Goal: Task Accomplishment & Management: Manage account settings

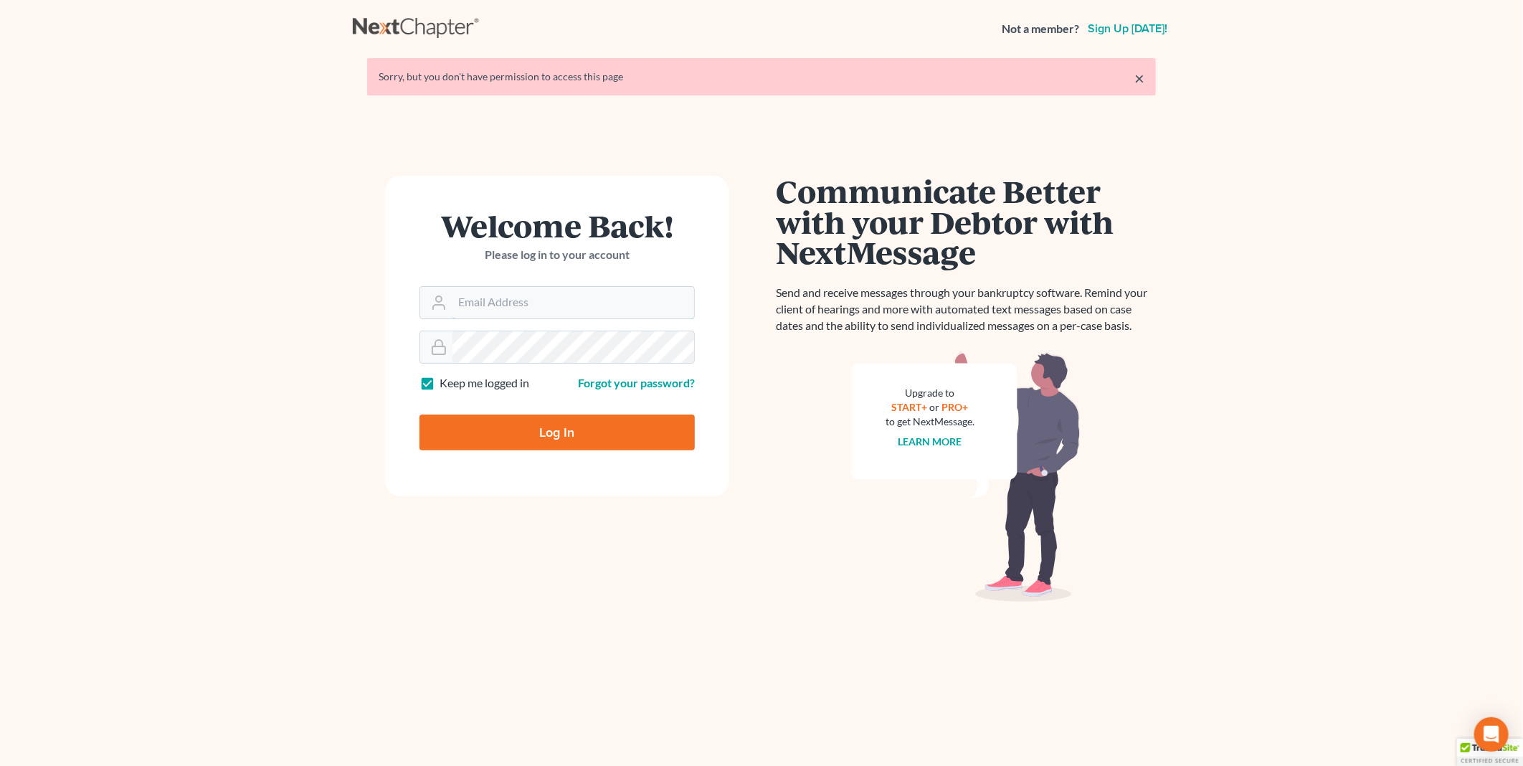
type input "PDonegan@tbennerlaw.com"
click at [594, 437] on input "Log In" at bounding box center [556, 432] width 275 height 36
type input "Thinking..."
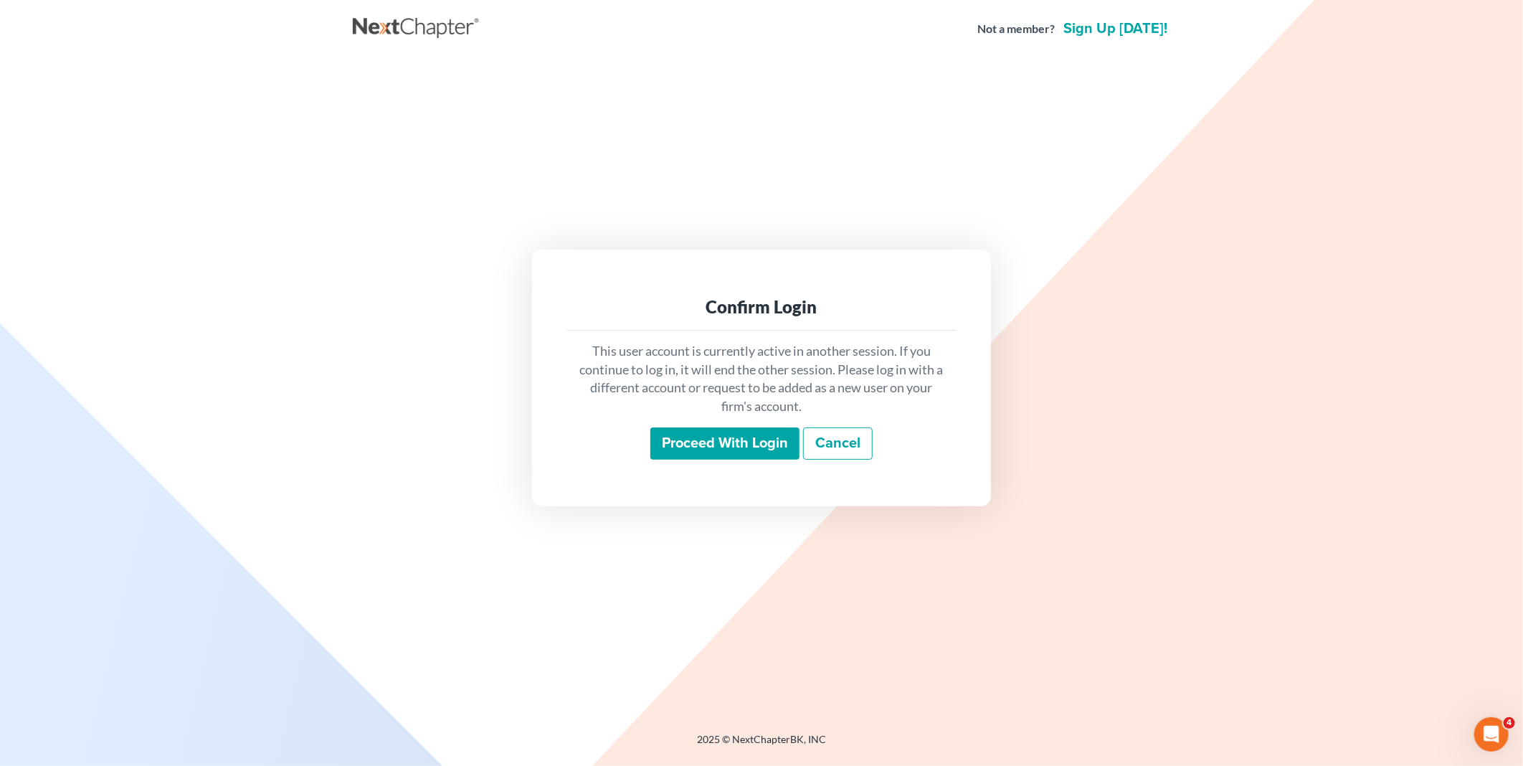
click at [717, 450] on input "Proceed with login" at bounding box center [724, 443] width 149 height 33
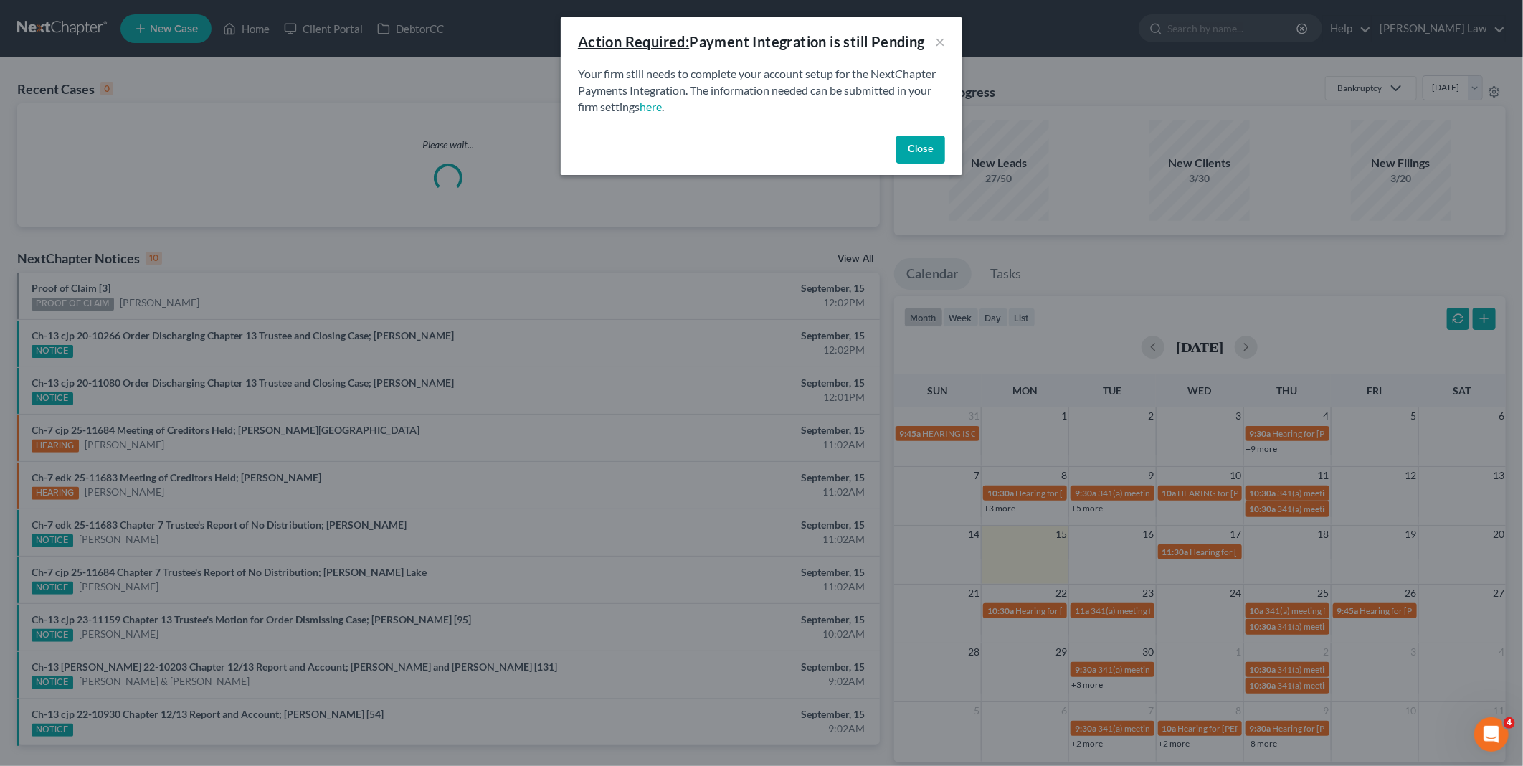
click at [935, 149] on button "Close" at bounding box center [920, 150] width 49 height 29
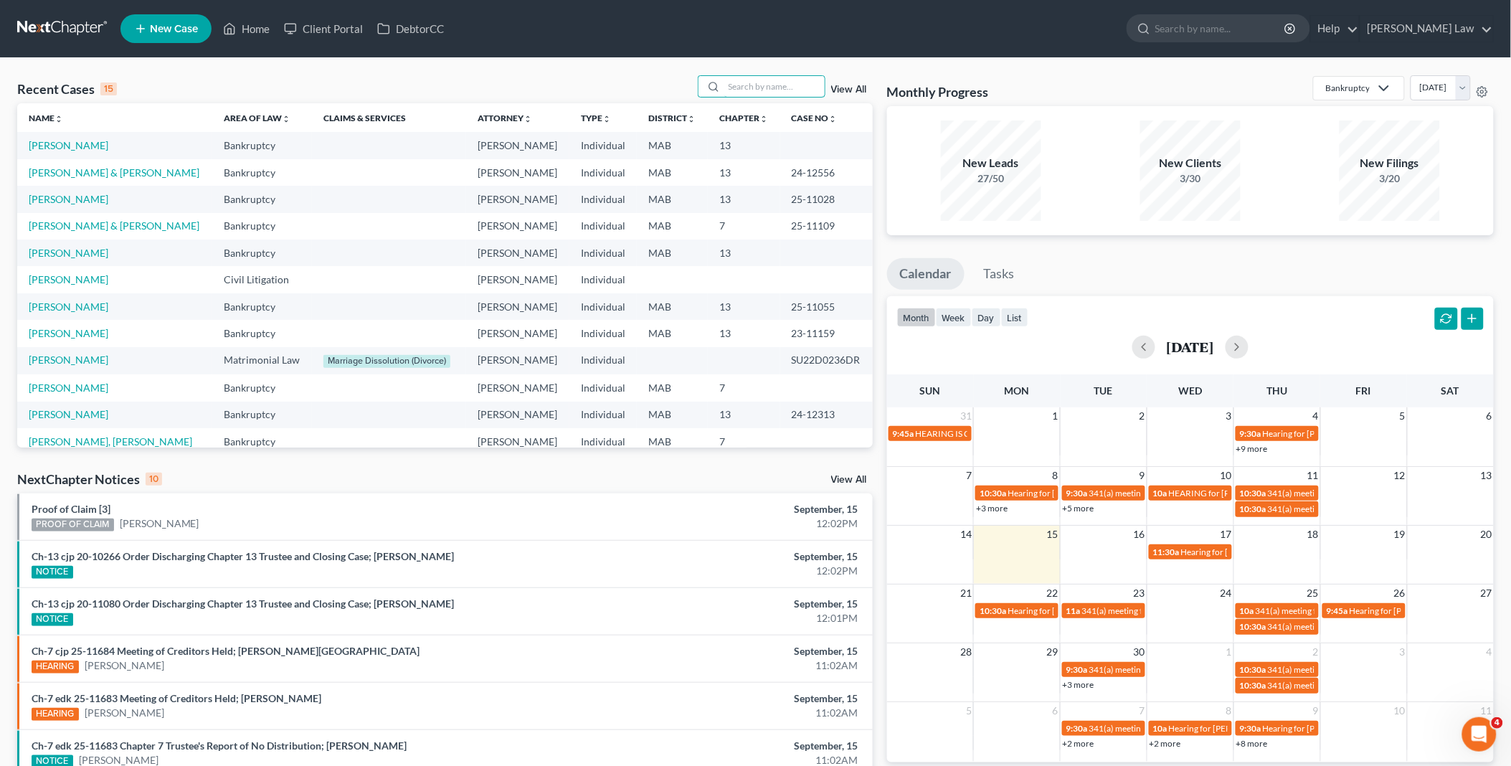
click at [772, 83] on input "search" at bounding box center [774, 86] width 100 height 21
type input "franc"
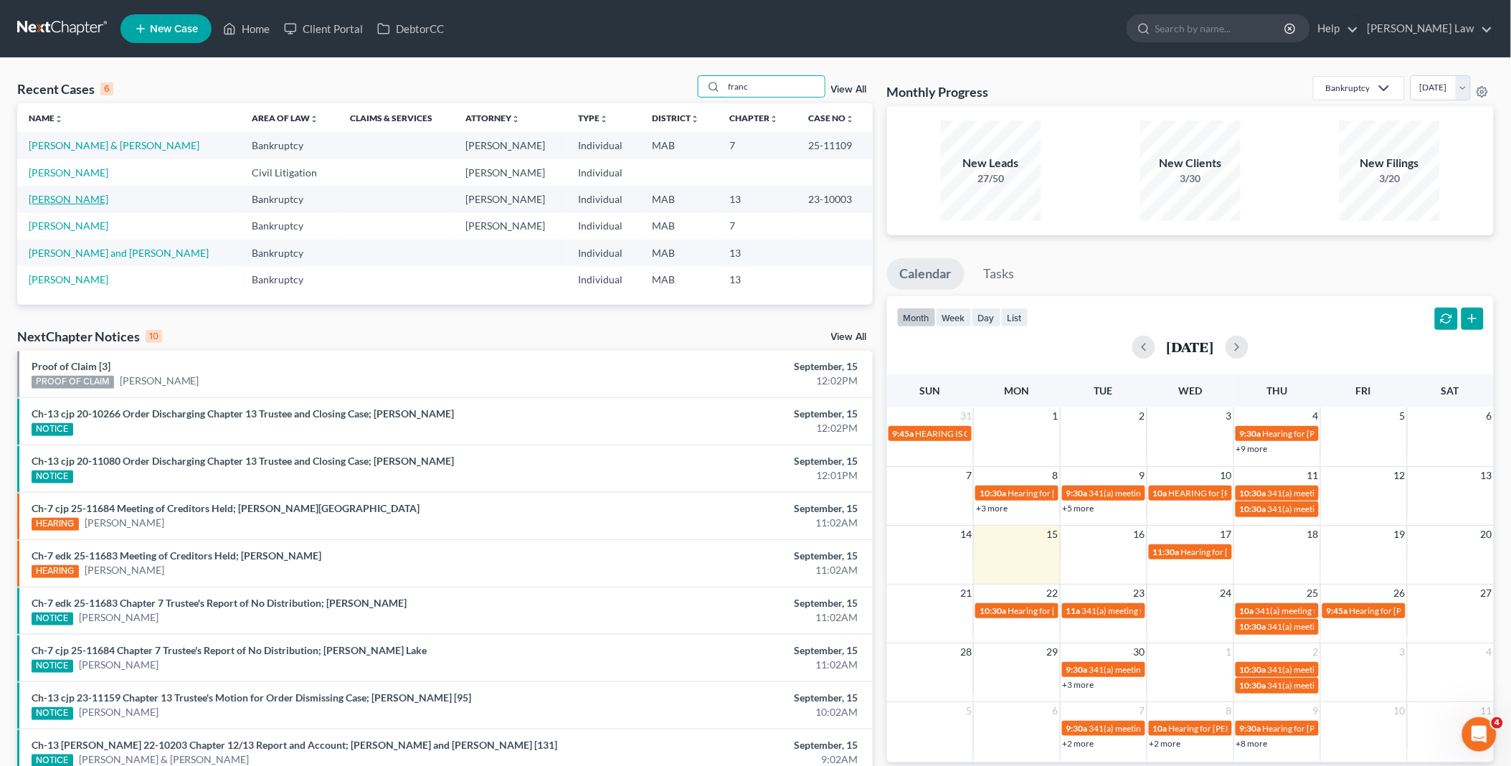
click at [72, 197] on link "[PERSON_NAME]" at bounding box center [69, 199] width 80 height 12
select select "6"
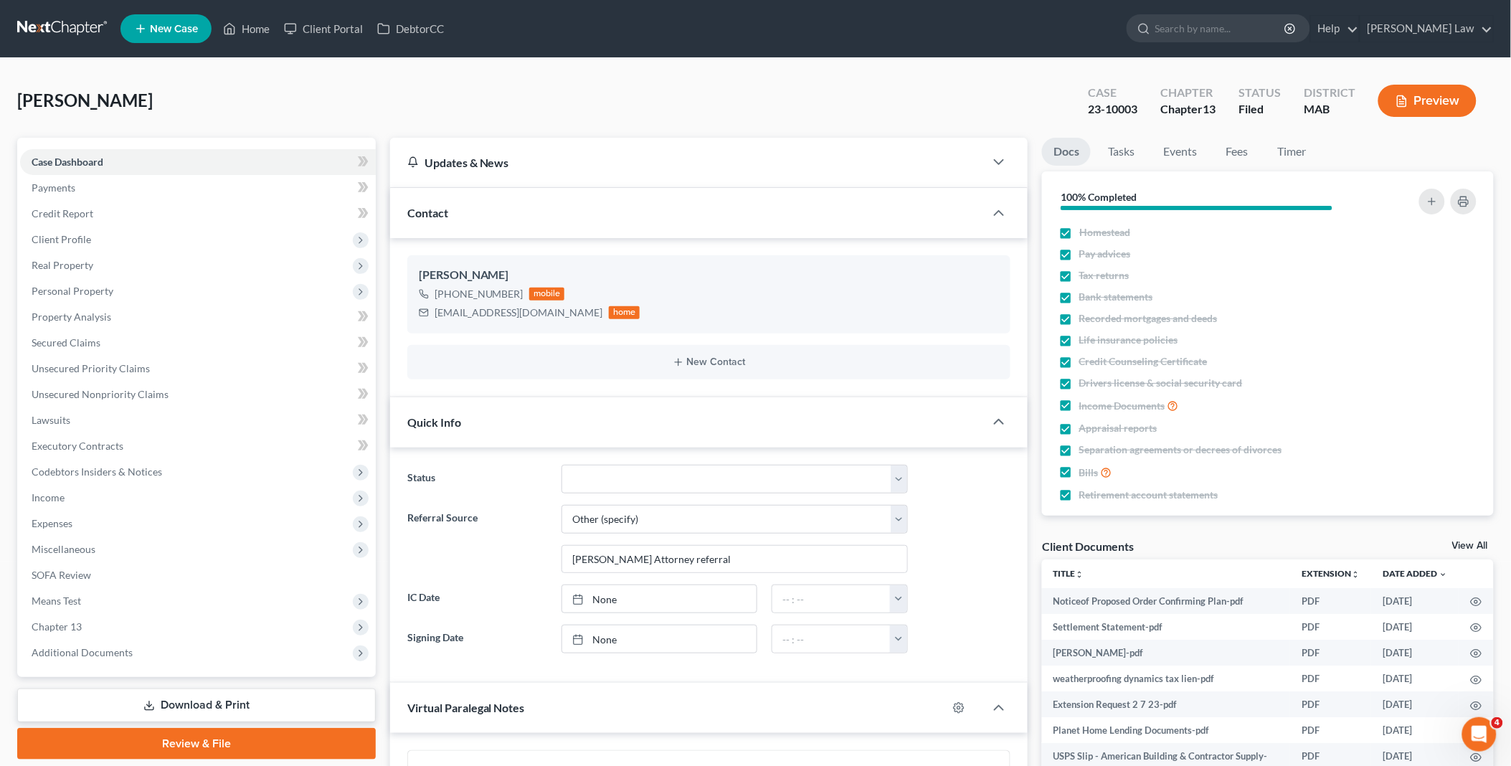
scroll to position [2966, 0]
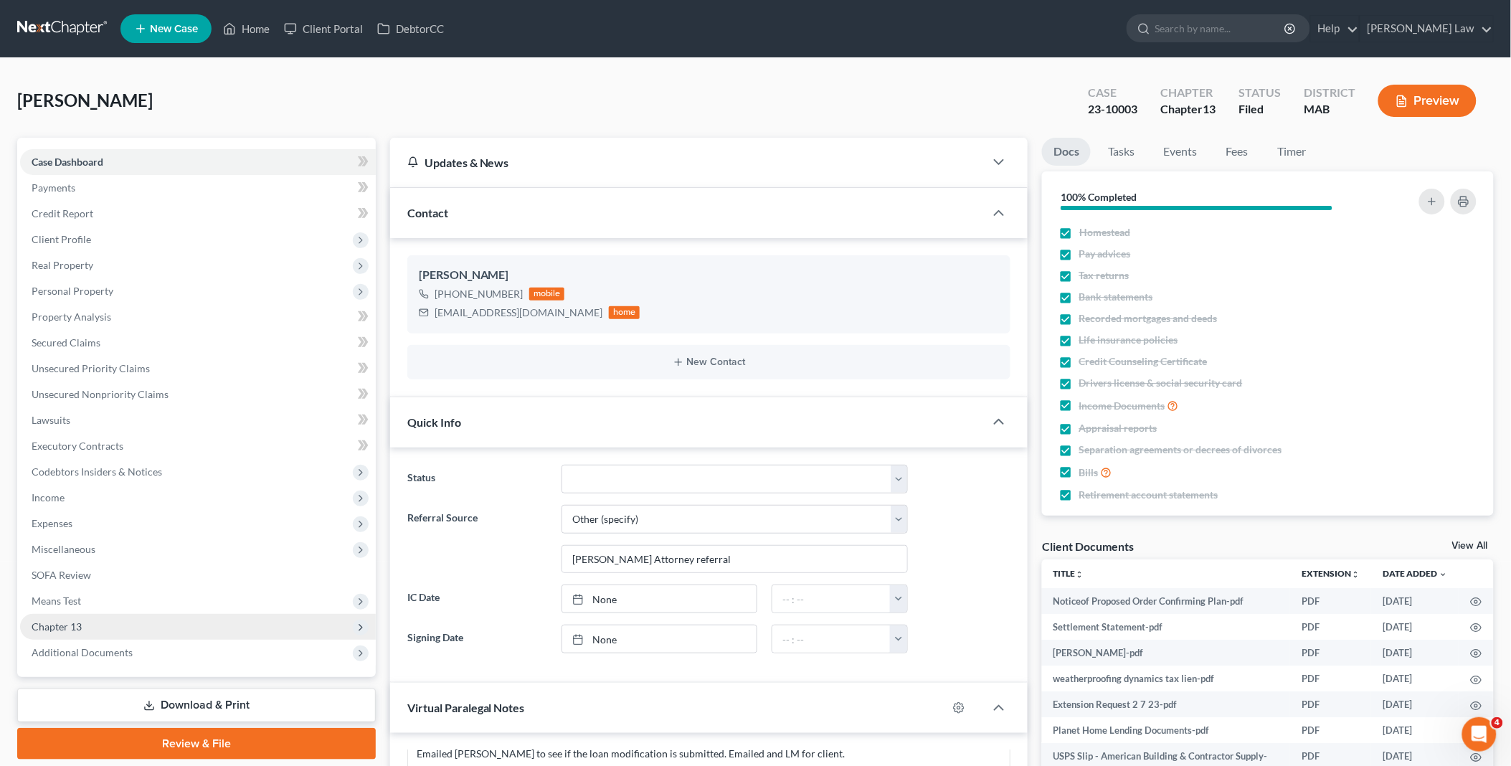
click at [103, 625] on span "Chapter 13" at bounding box center [198, 627] width 356 height 26
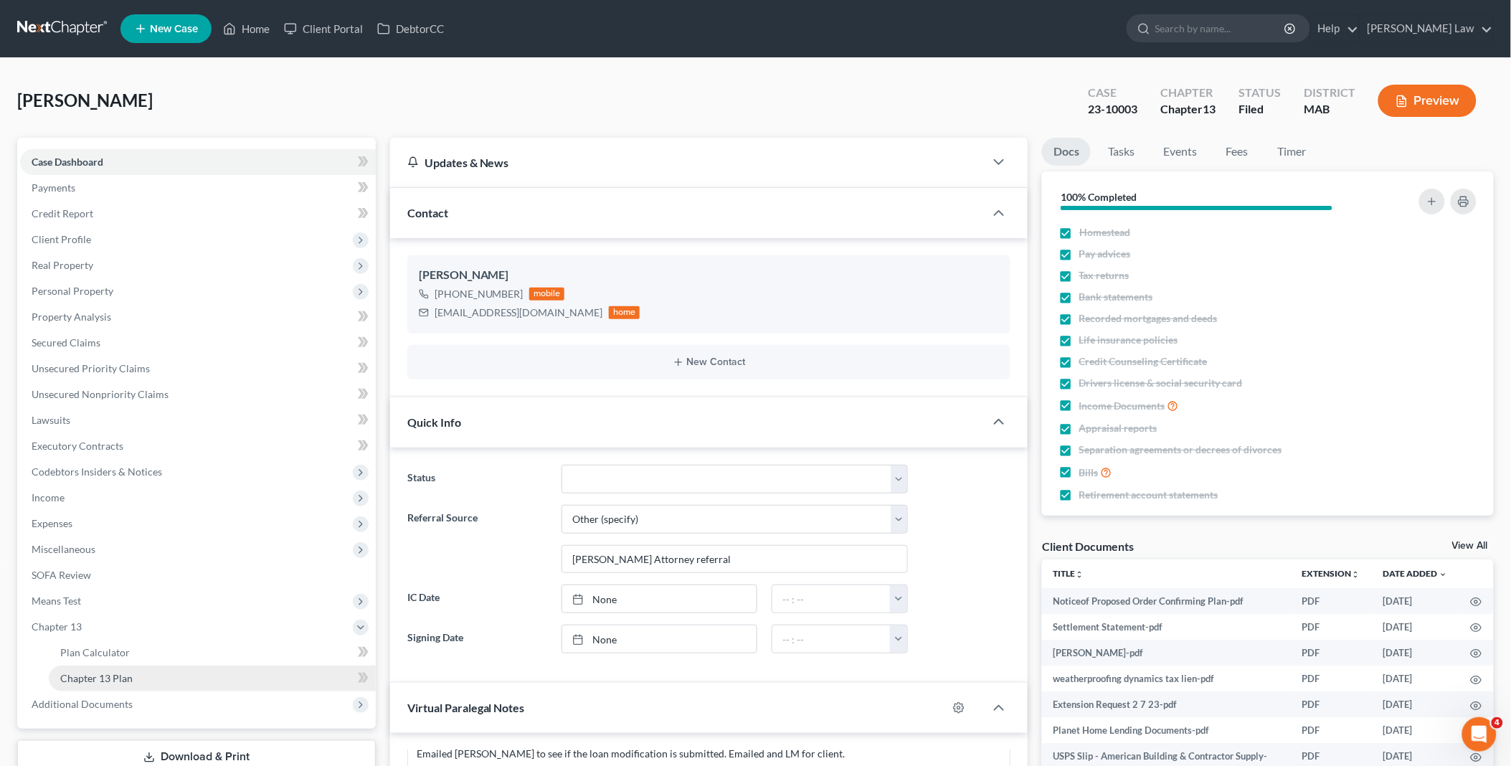
click at [135, 670] on link "Chapter 13 Plan" at bounding box center [212, 678] width 327 height 26
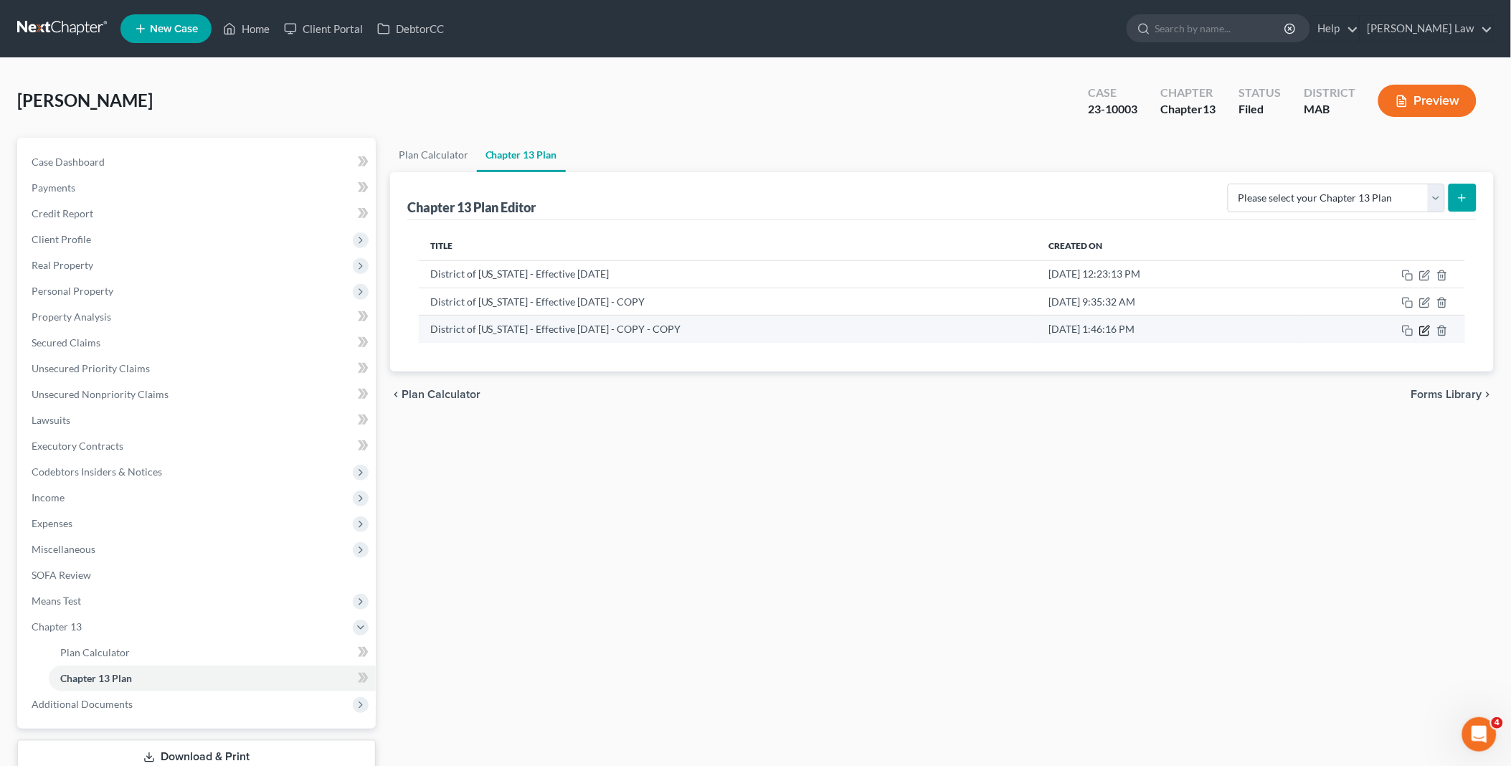
click at [1423, 331] on icon "button" at bounding box center [1424, 330] width 11 height 11
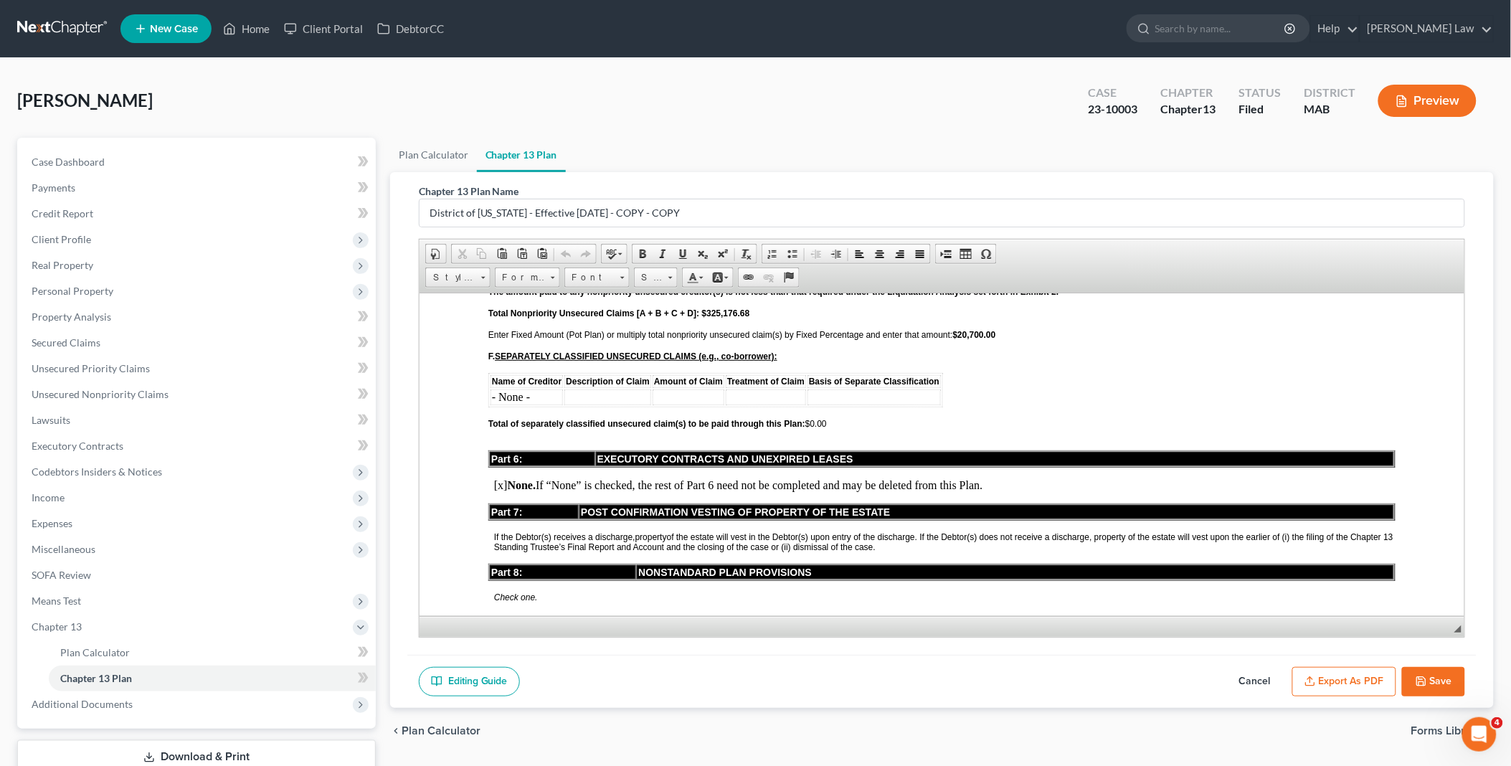
scroll to position [3107, 0]
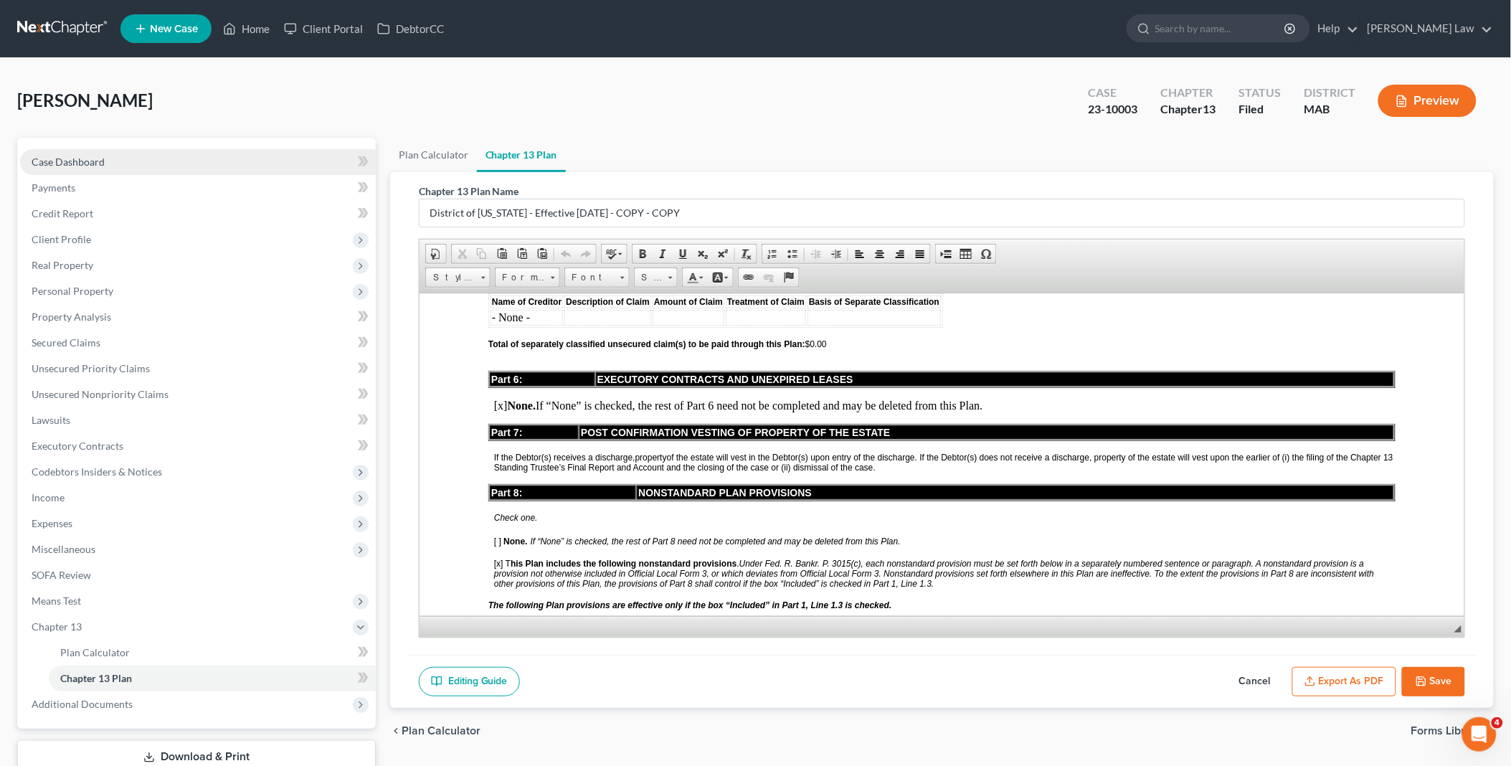
click at [141, 156] on link "Case Dashboard" at bounding box center [198, 162] width 356 height 26
select select "6"
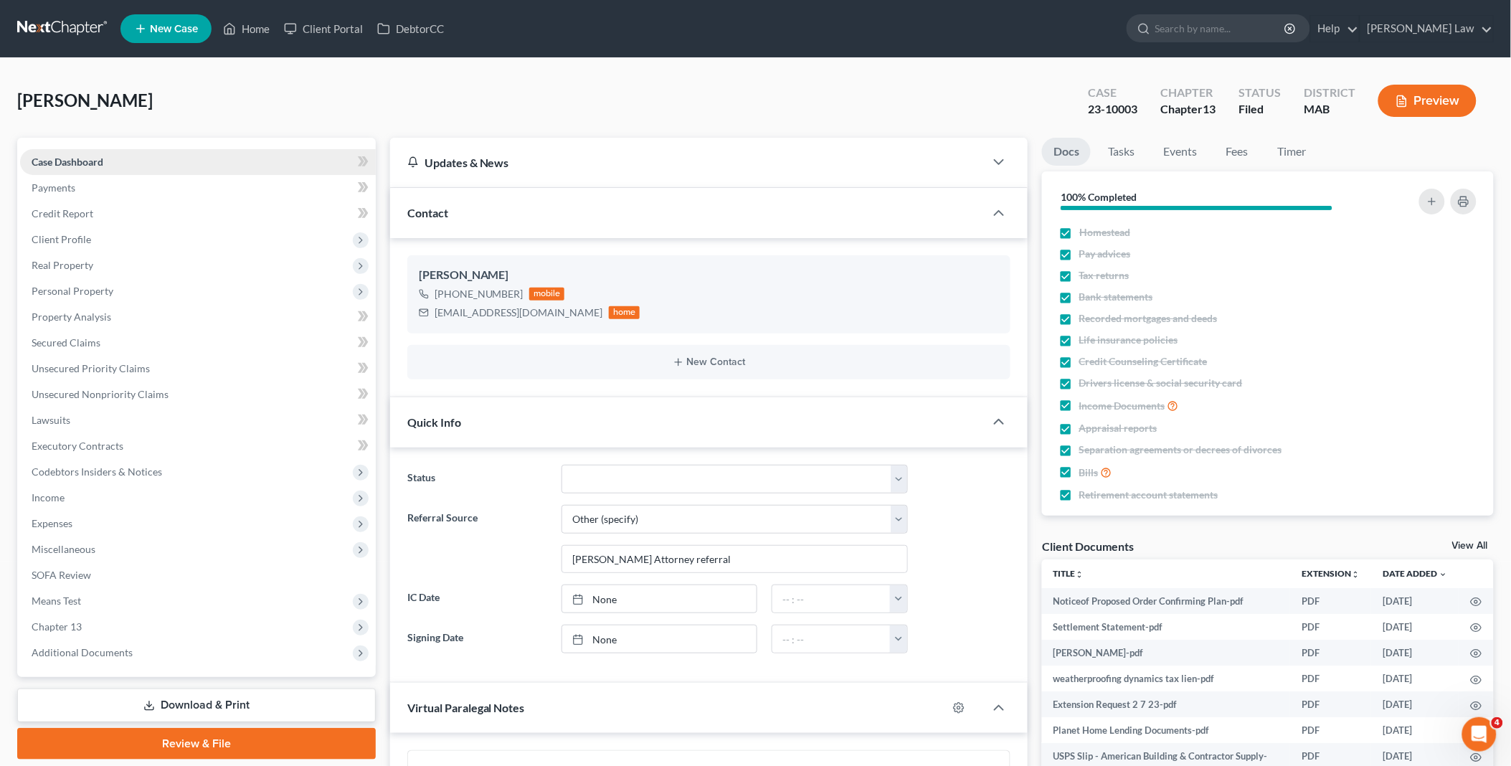
scroll to position [2966, 0]
drag, startPoint x: 1465, startPoint y: 542, endPoint x: 1429, endPoint y: 528, distance: 38.6
click at [1465, 542] on link "View All" at bounding box center [1470, 546] width 36 height 10
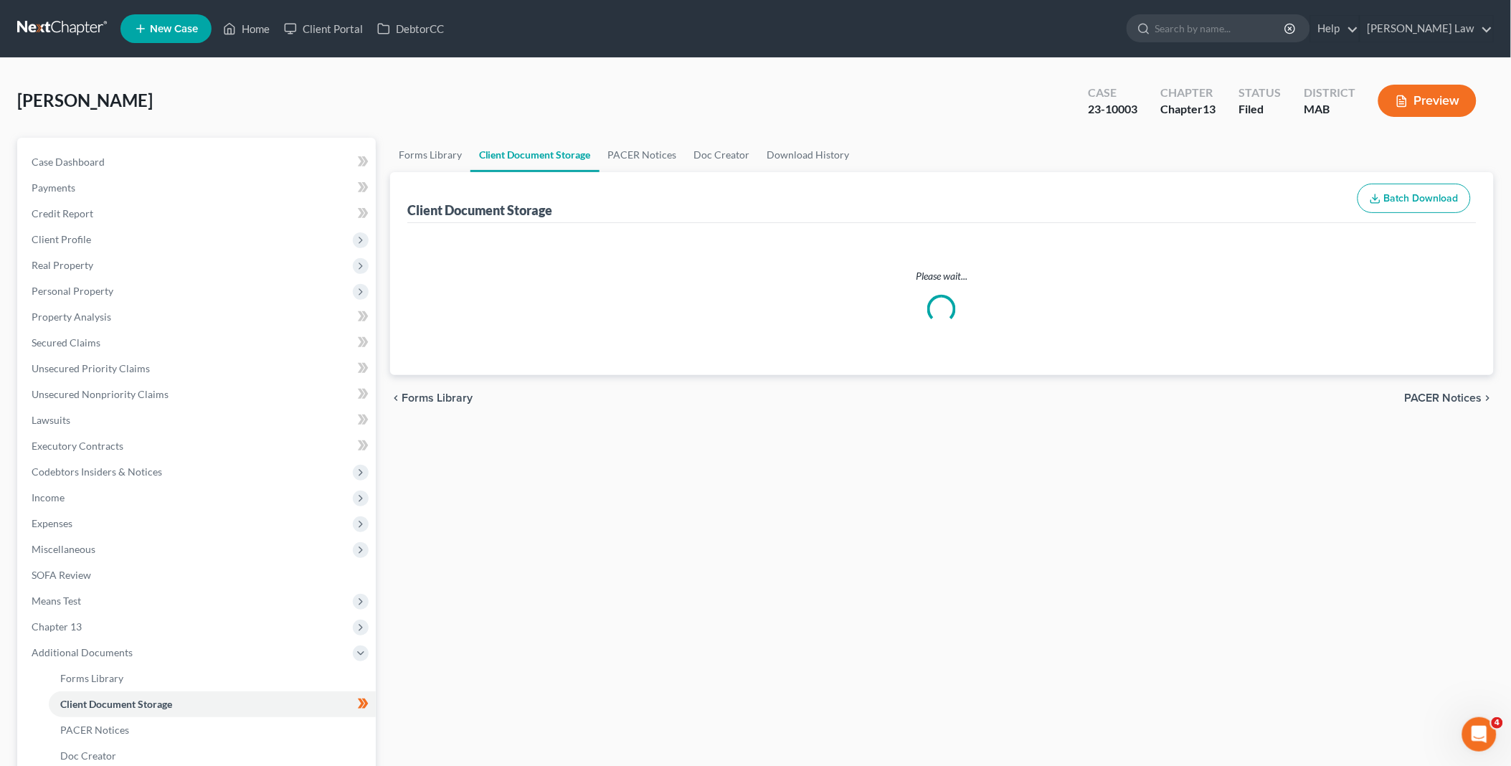
select select "0"
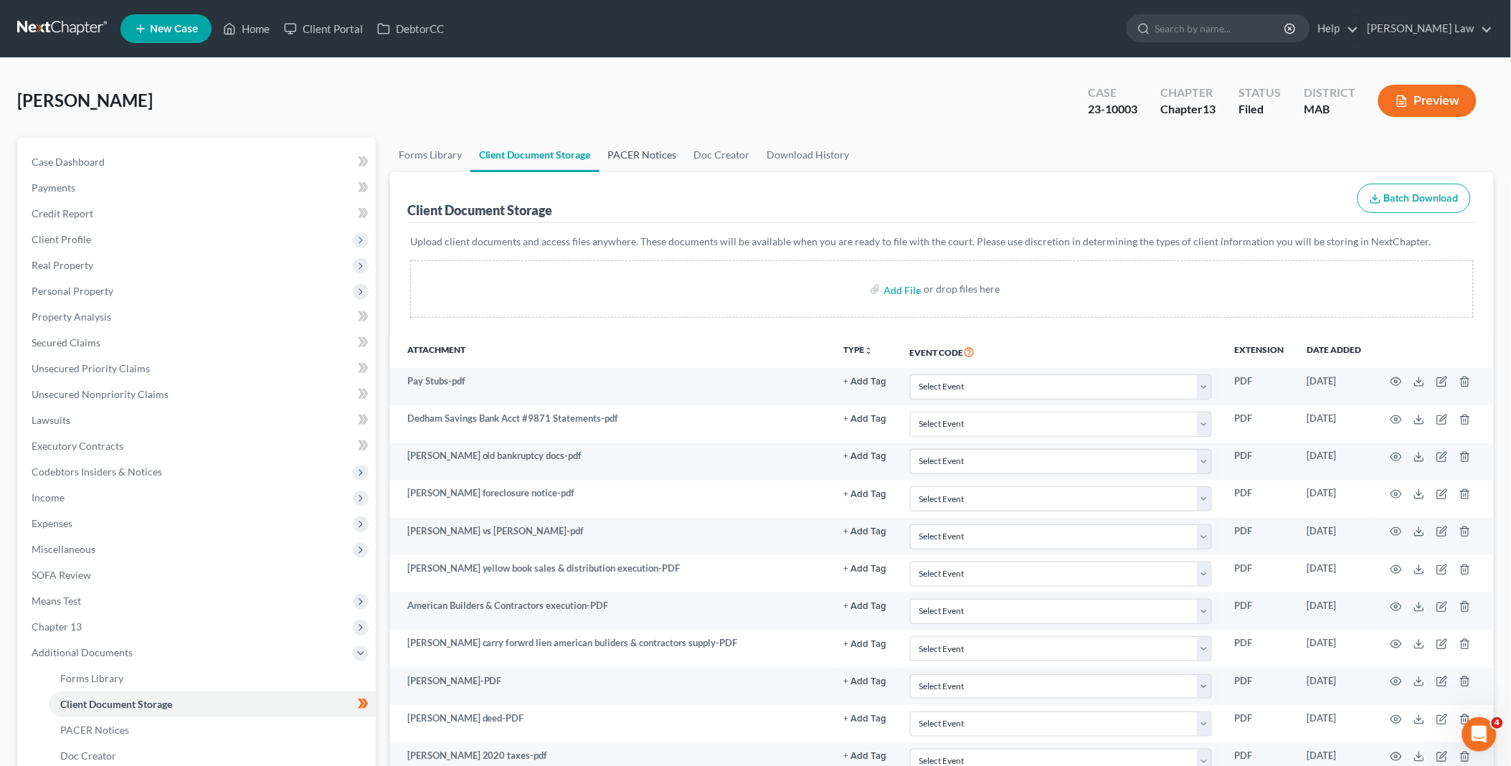
click at [635, 152] on link "PACER Notices" at bounding box center [642, 155] width 86 height 34
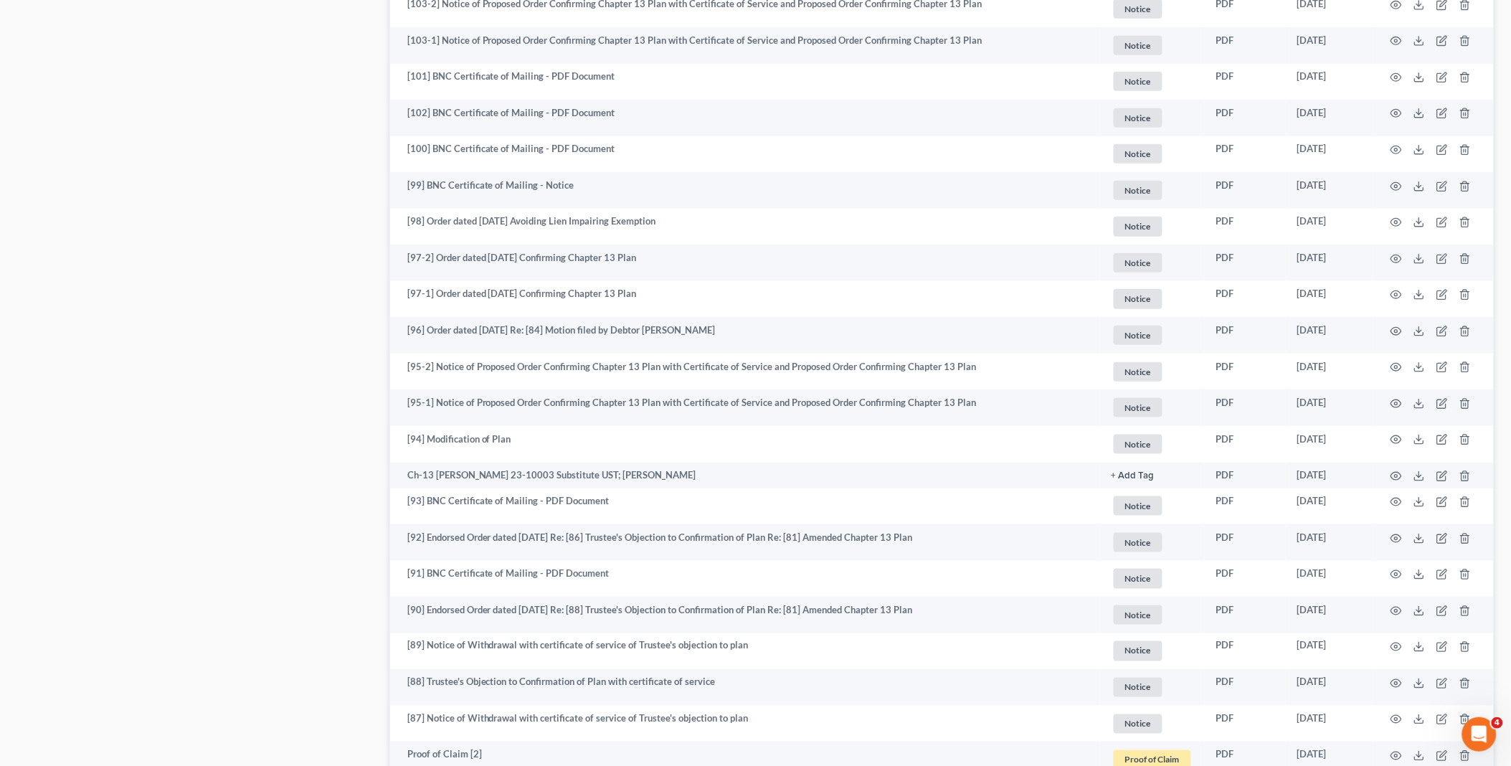
scroll to position [2447, 0]
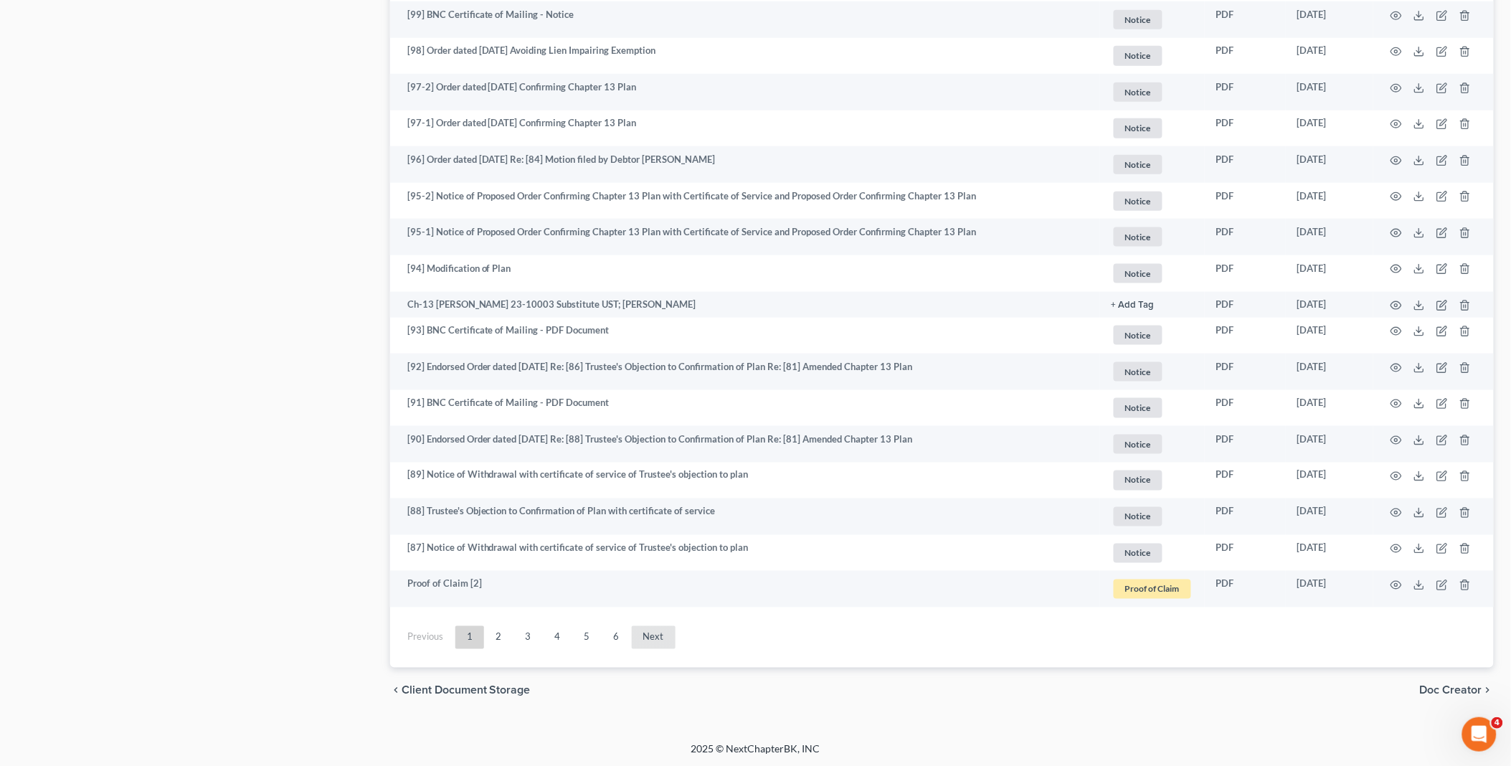
click at [653, 635] on link "Next" at bounding box center [654, 637] width 44 height 23
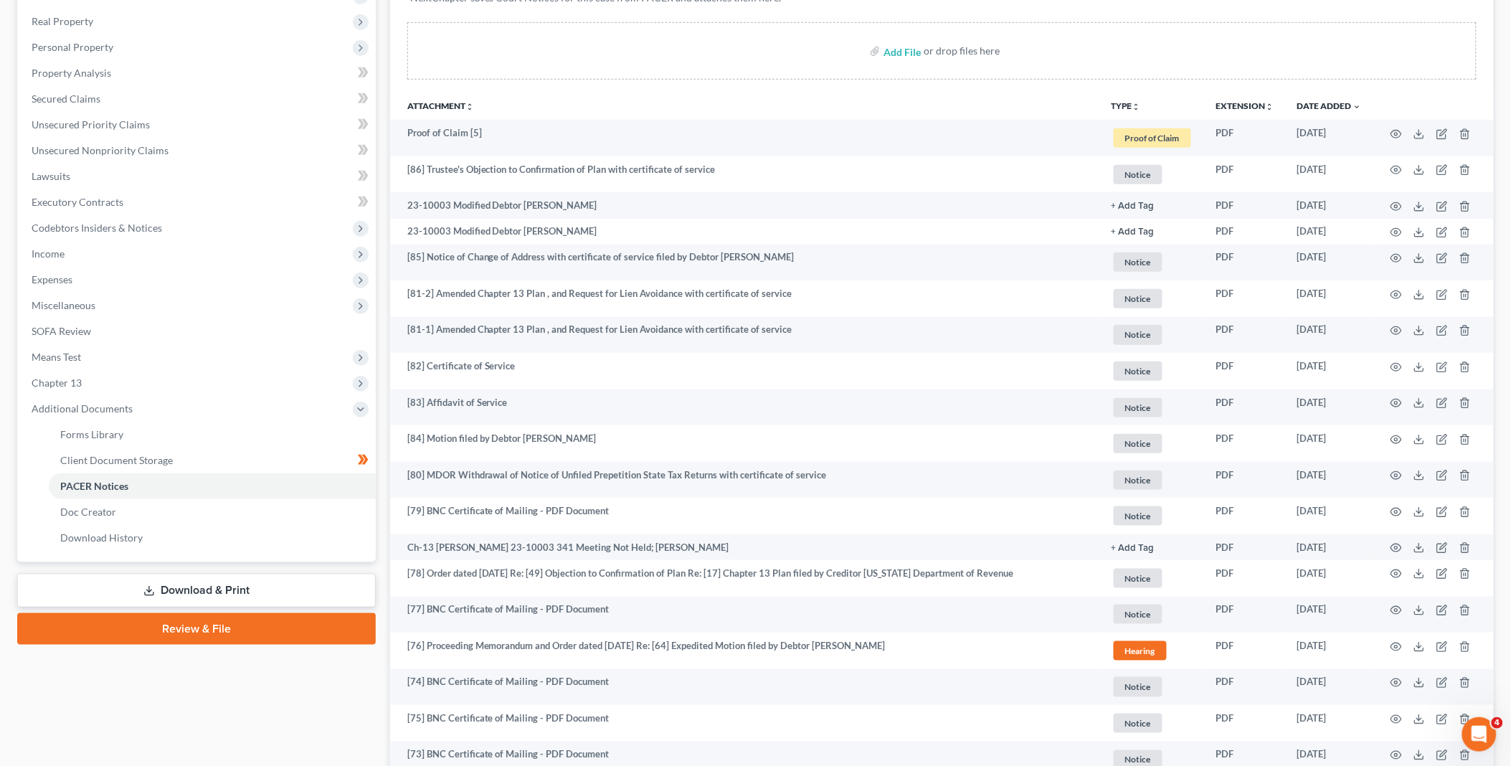
scroll to position [216, 0]
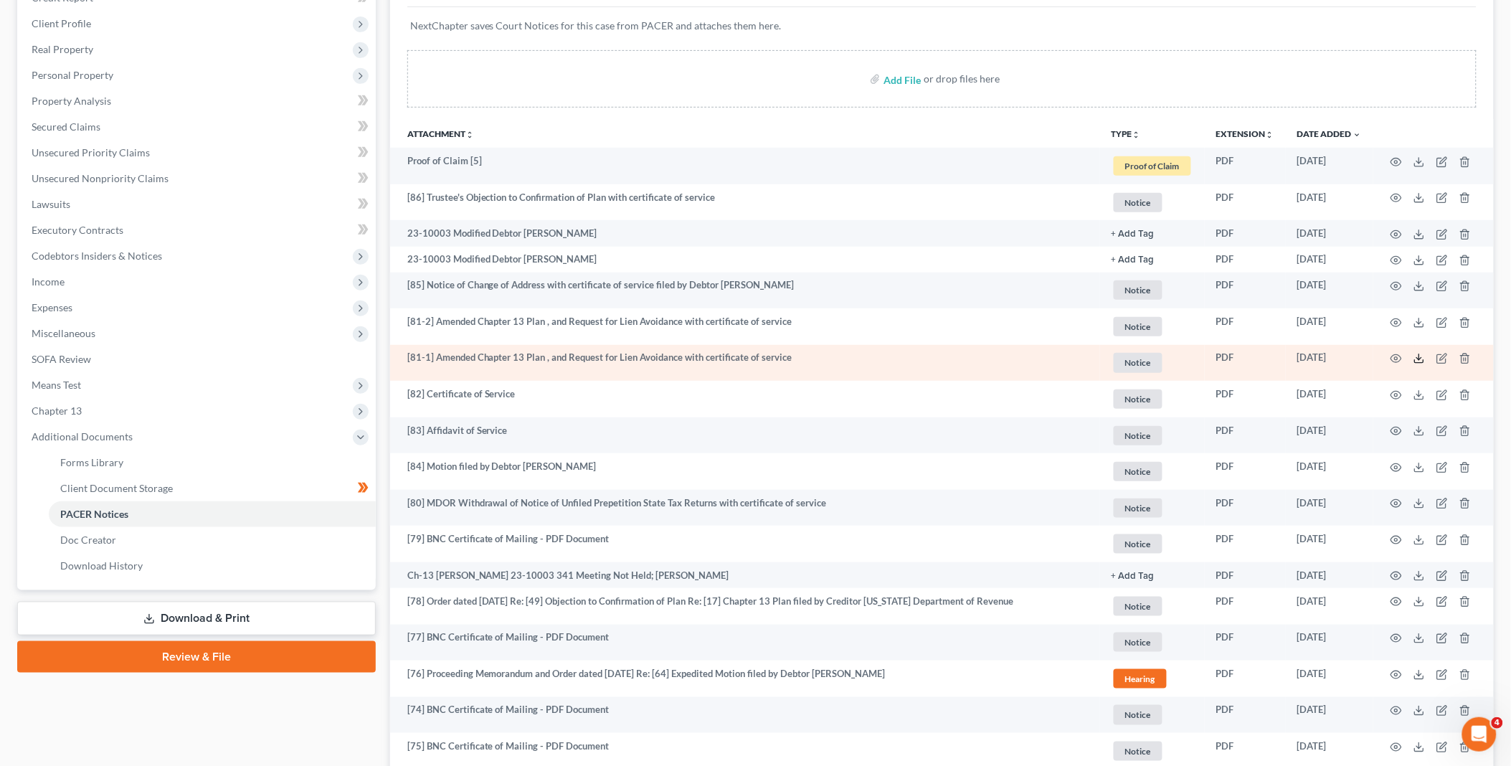
click at [1421, 359] on polyline at bounding box center [1419, 359] width 5 height 2
